Goal: Navigation & Orientation: Find specific page/section

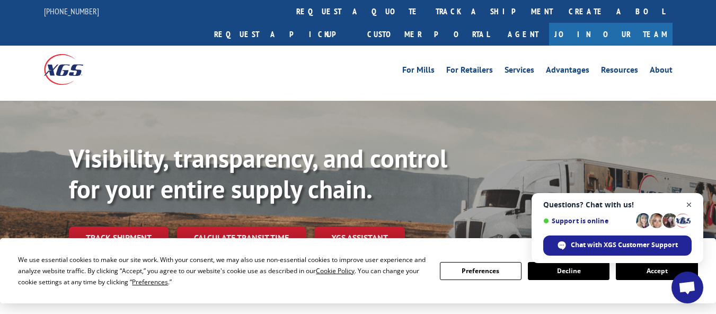
click at [688, 208] on span "Close chat" at bounding box center [689, 204] width 13 height 13
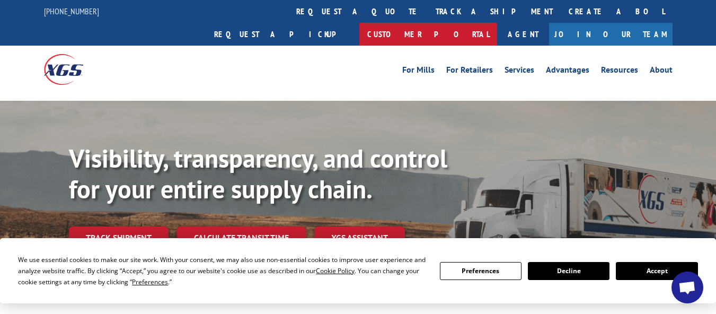
click at [497, 23] on link "Customer Portal" at bounding box center [429, 34] width 138 height 23
